Goal: Communication & Community: Answer question/provide support

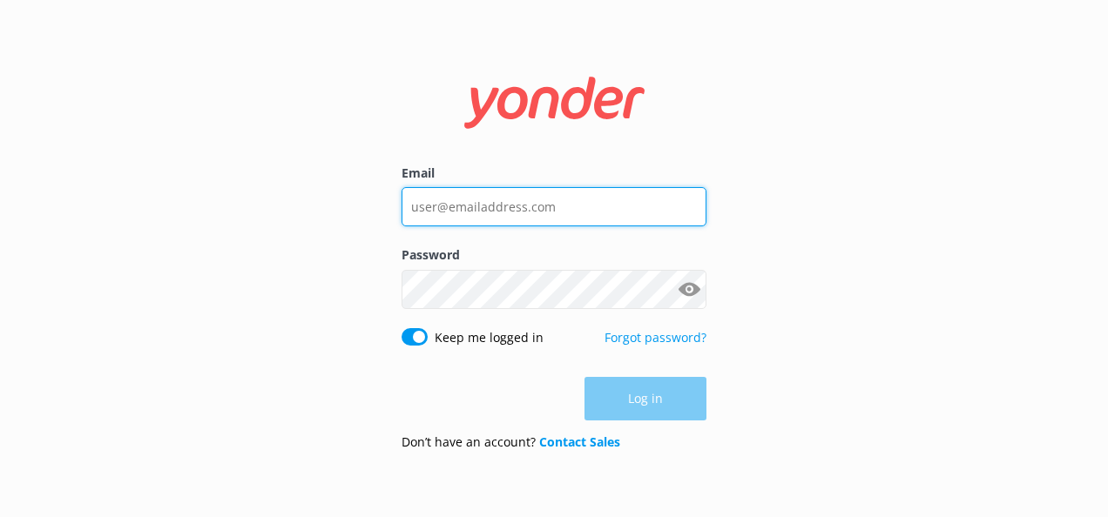
type input "catherine.adams@kiwirail.co.nz"
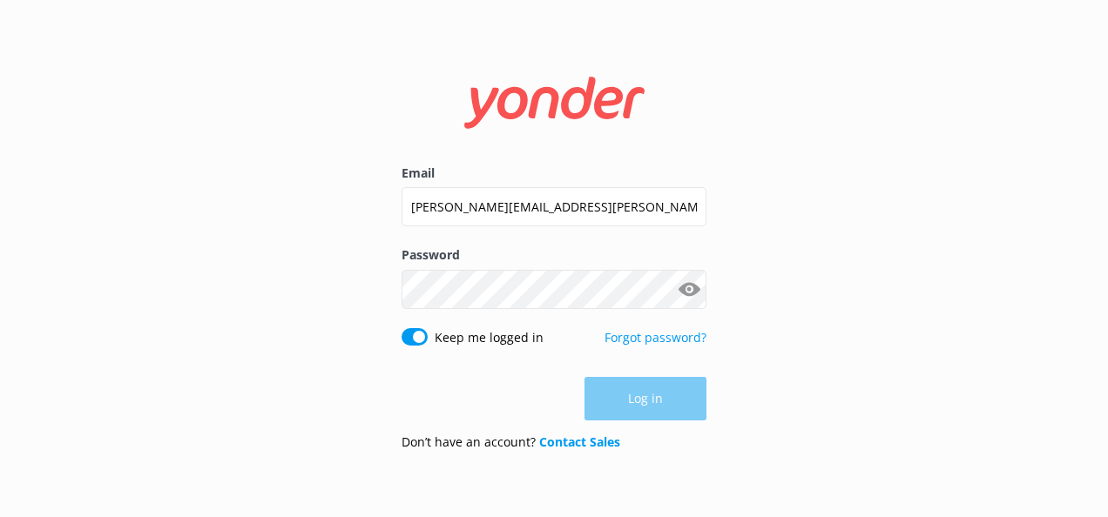
click at [626, 411] on div "Log in" at bounding box center [553, 399] width 305 height 44
click at [658, 399] on button "Log in" at bounding box center [645, 400] width 122 height 44
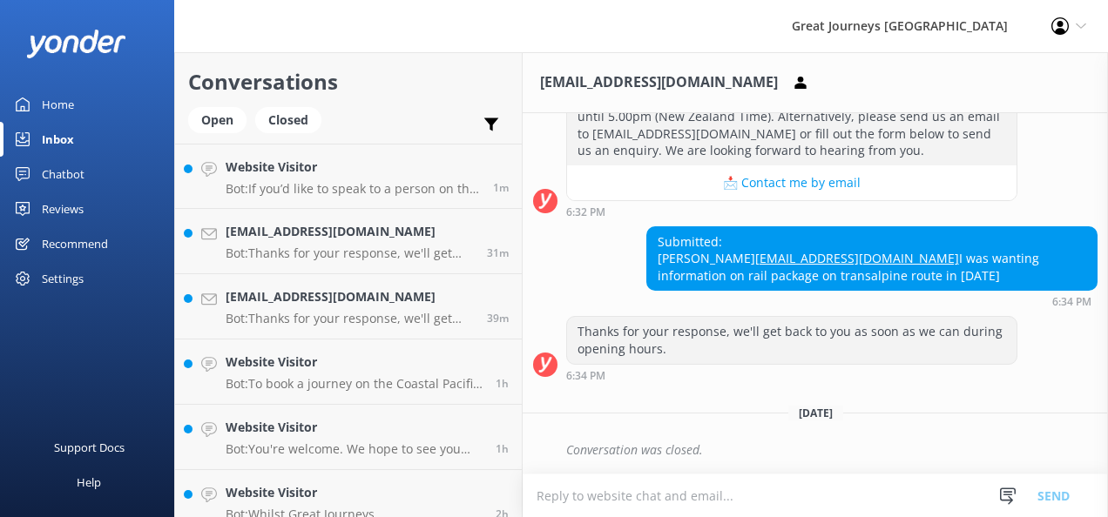
scroll to position [487, 0]
drag, startPoint x: 817, startPoint y: 242, endPoint x: 650, endPoint y: 245, distance: 167.2
click at [650, 245] on div "Submitted: Maree Lewis Mareejohn66@bigpond.com I was wanting information on rai…" at bounding box center [871, 259] width 449 height 64
copy link "[EMAIL_ADDRESS][DOMAIN_NAME]"
click at [589, 498] on textarea at bounding box center [815, 496] width 585 height 43
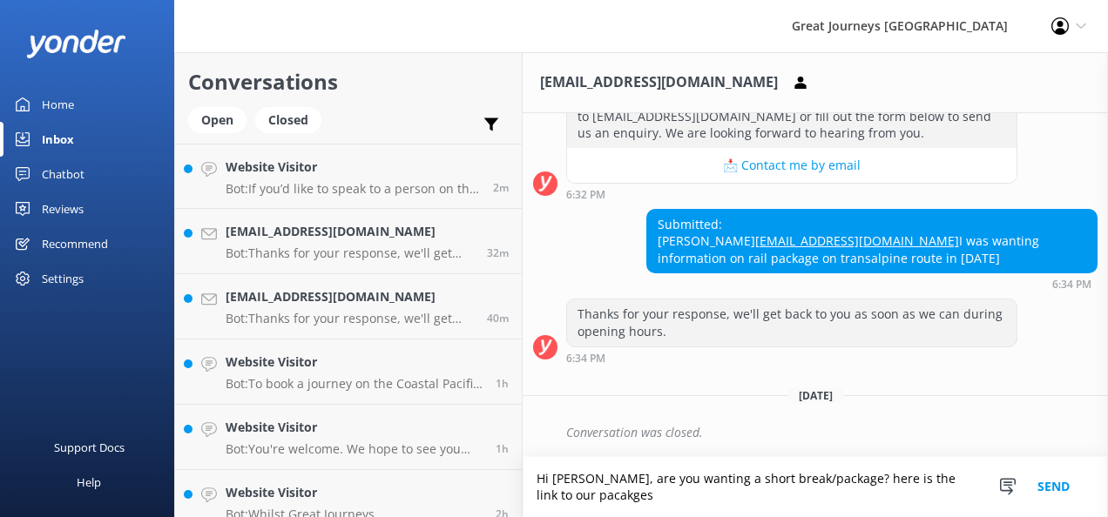
scroll to position [504, 0]
click at [698, 502] on textarea "Hi Maree, are you wanting a short break/package? here is the link to our packag…" at bounding box center [815, 487] width 585 height 60
click at [726, 504] on textarea "Hi Maree, are you wanting a short break/package? here is the link to our packag…" at bounding box center [815, 487] width 585 height 60
paste textarea "https://www.greatjourneysnz.com/short-breaks-and-packages/"
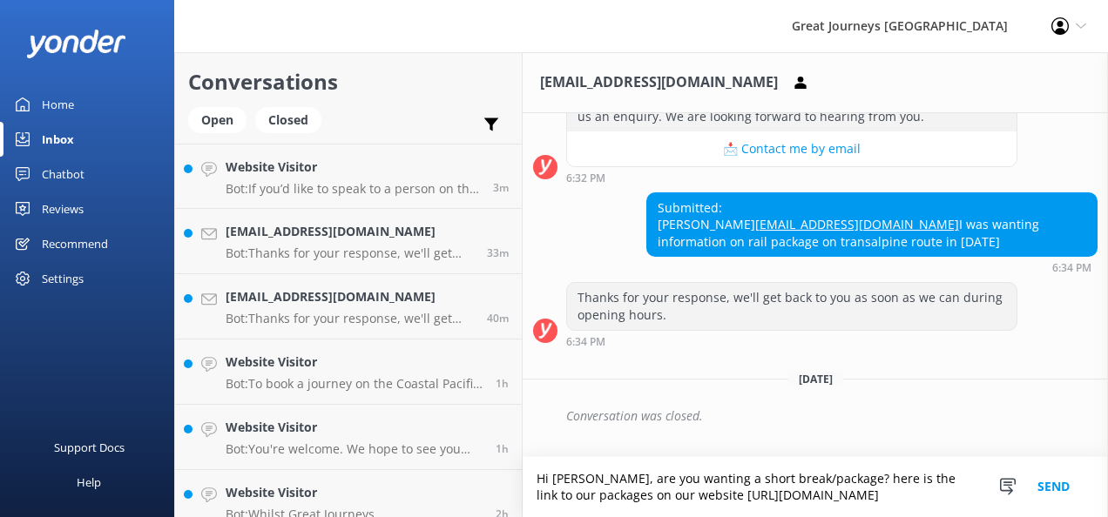
scroll to position [521, 0]
click at [620, 496] on textarea "Hi Maree, are you wanting a short break/package? here is the link to our packag…" at bounding box center [815, 487] width 585 height 60
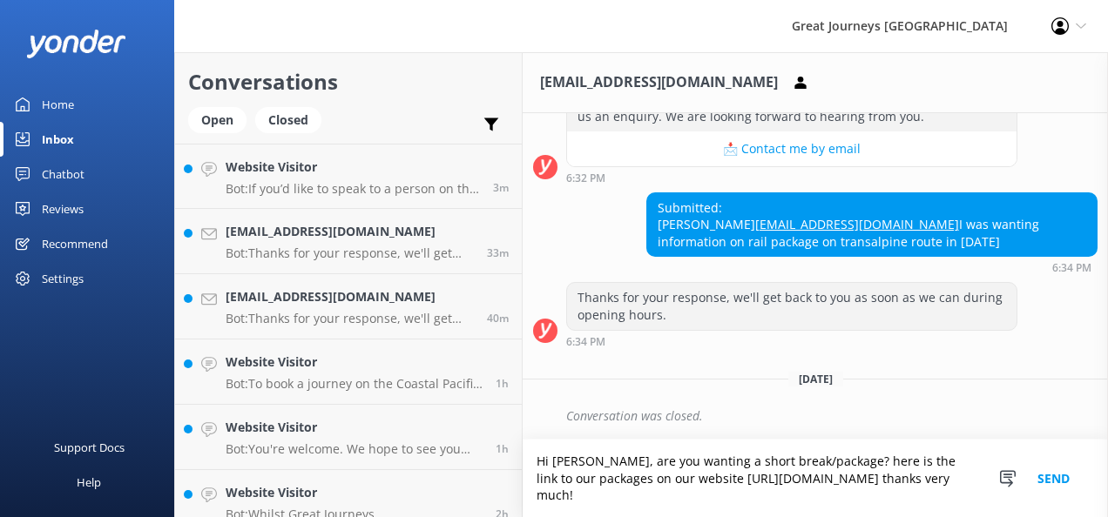
type textarea "Hi Maree, are you wanting a short break/package? here is the link to our packag…"
click at [1049, 475] on button "Send" at bounding box center [1053, 479] width 65 height 78
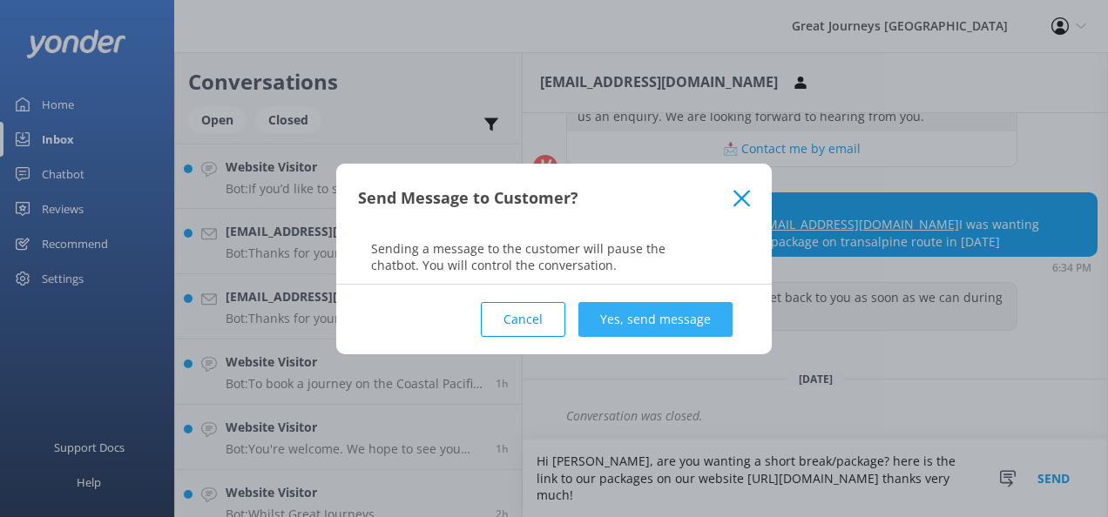
click at [651, 326] on button "Yes, send message" at bounding box center [655, 319] width 154 height 35
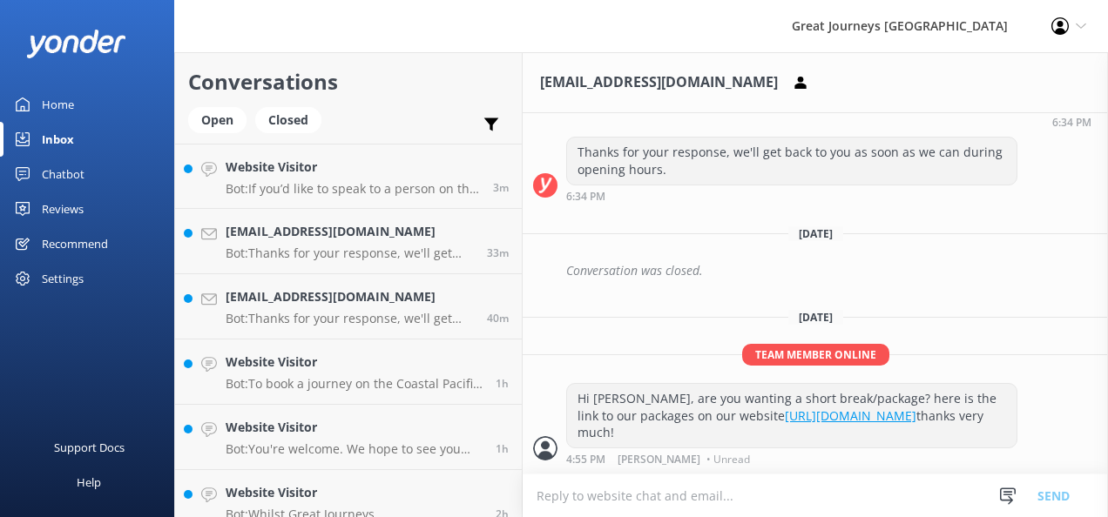
scroll to position [665, 0]
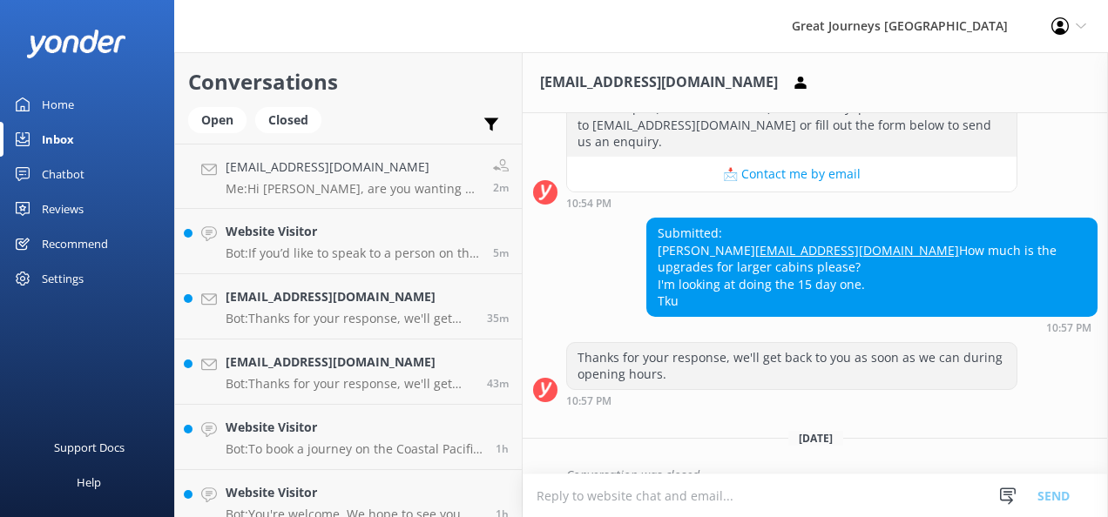
scroll to position [341, 0]
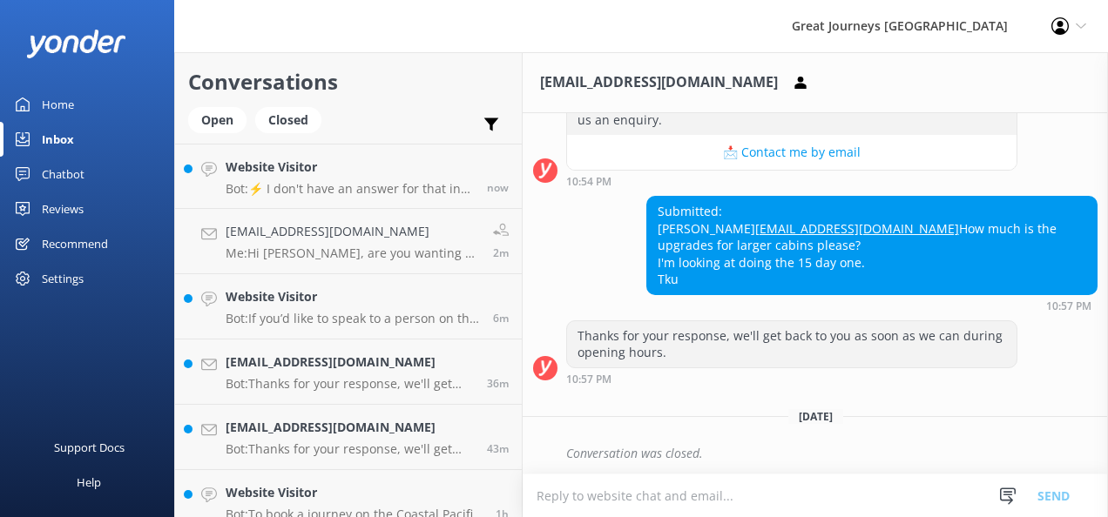
click at [557, 499] on textarea at bounding box center [815, 496] width 585 height 43
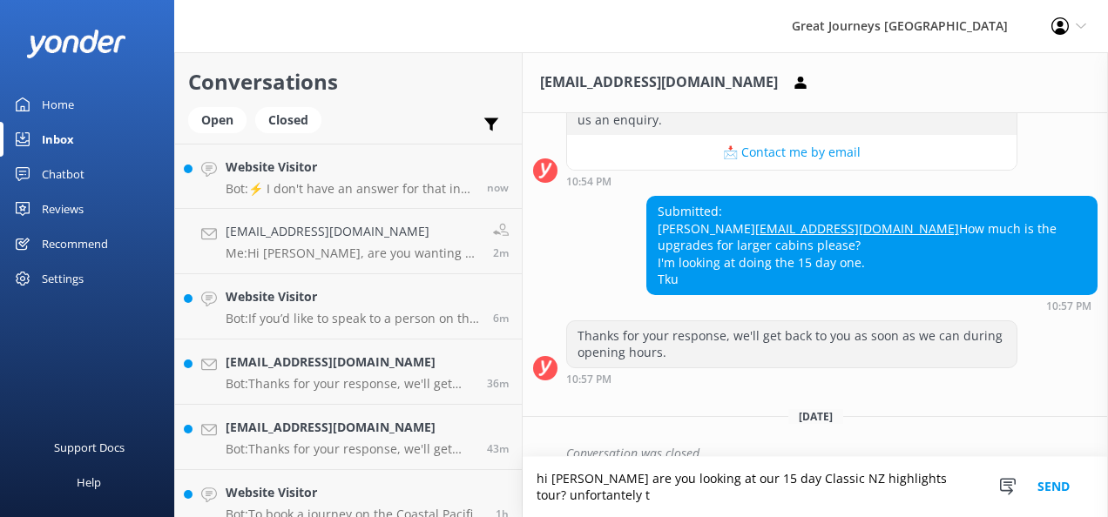
scroll to position [359, 0]
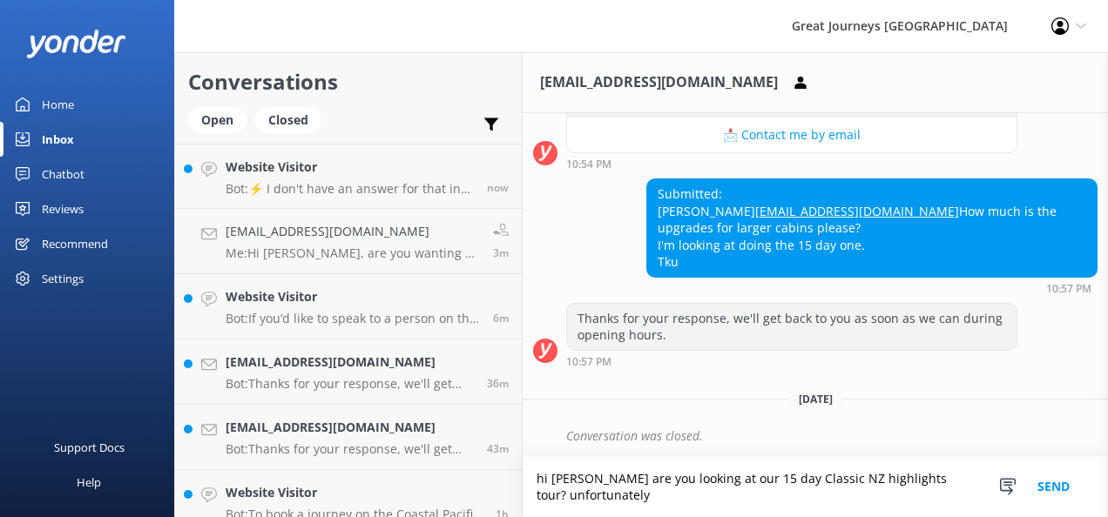
click at [644, 503] on textarea "hi Vicki are you looking at our 15 day Classic NZ highlights tour? unfortunately" at bounding box center [815, 487] width 585 height 60
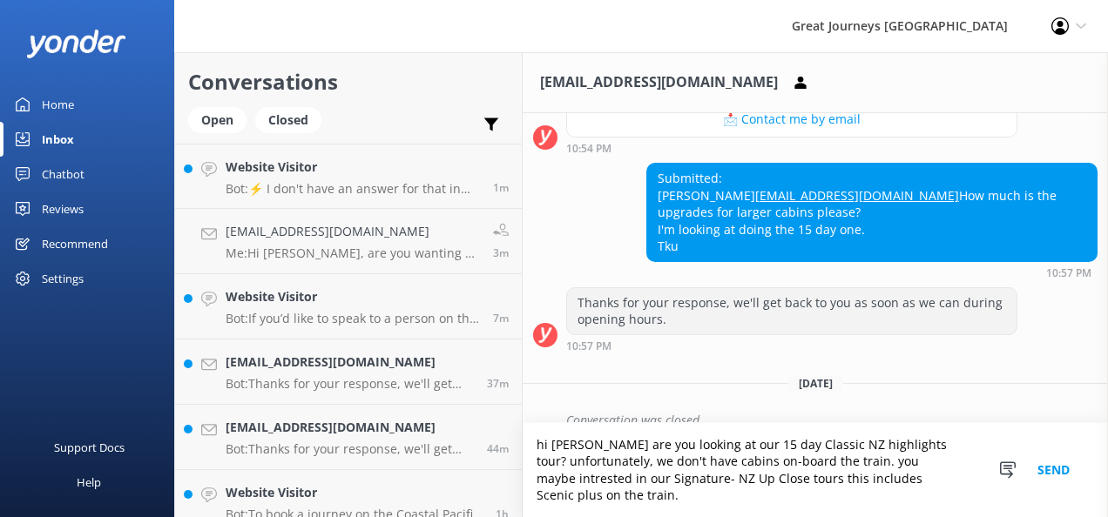
scroll to position [392, 0]
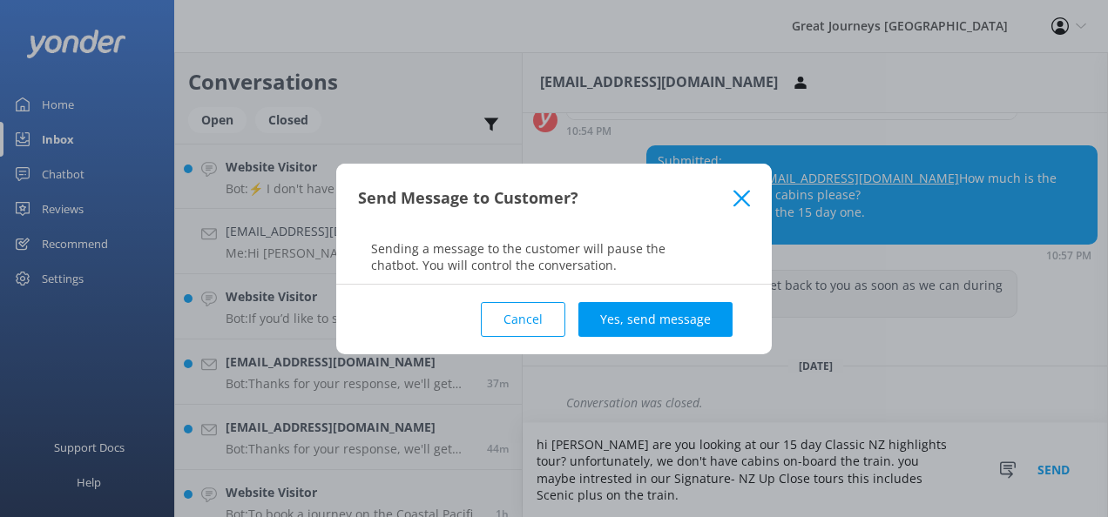
click at [743, 195] on icon at bounding box center [741, 198] width 17 height 17
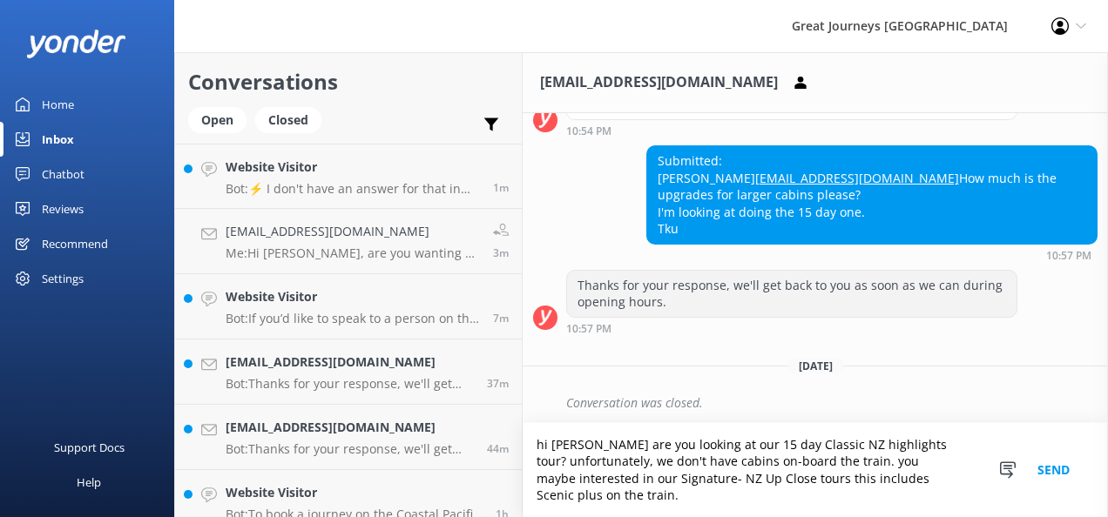
type textarea "hi Vicki are you looking at our 15 day Classic NZ highlights tour? unfortunatel…"
click at [1054, 463] on button "Send" at bounding box center [1053, 470] width 65 height 94
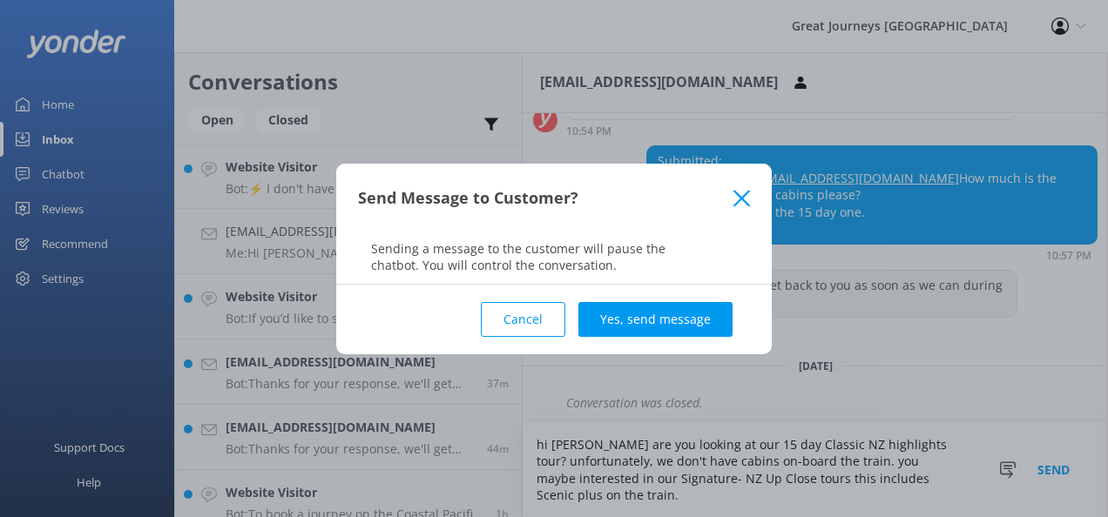
drag, startPoint x: 678, startPoint y: 327, endPoint x: 620, endPoint y: 333, distance: 58.7
click at [678, 326] on button "Yes, send message" at bounding box center [655, 319] width 154 height 35
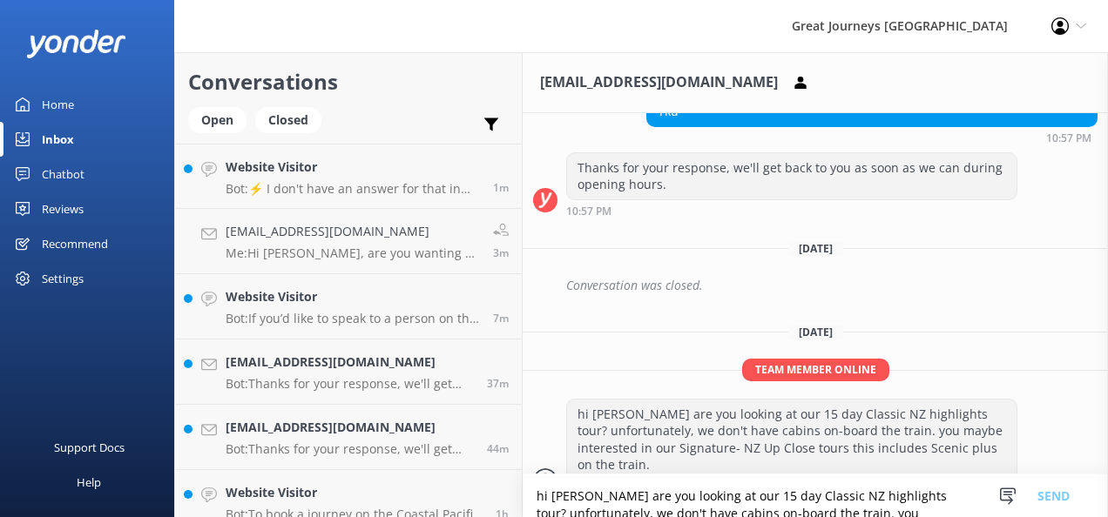
scroll to position [537, 0]
